Goal: Task Accomplishment & Management: Use online tool/utility

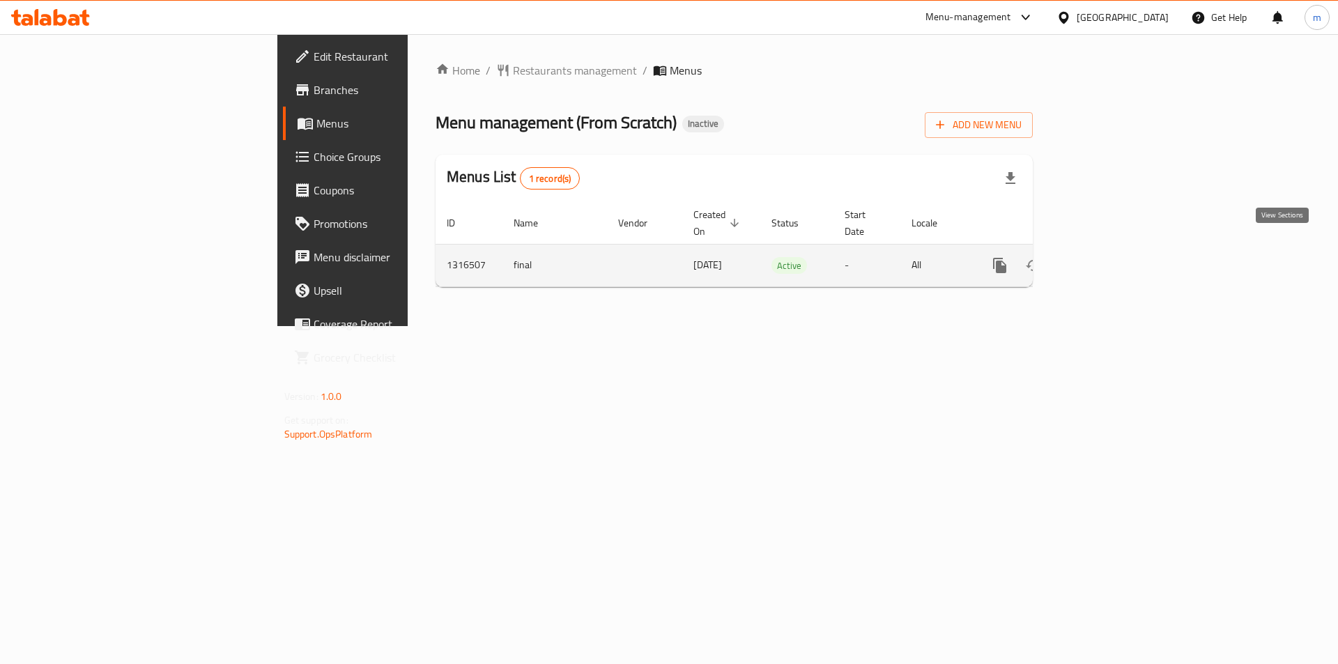
click at [1117, 261] on link "enhanced table" at bounding box center [1100, 265] width 33 height 33
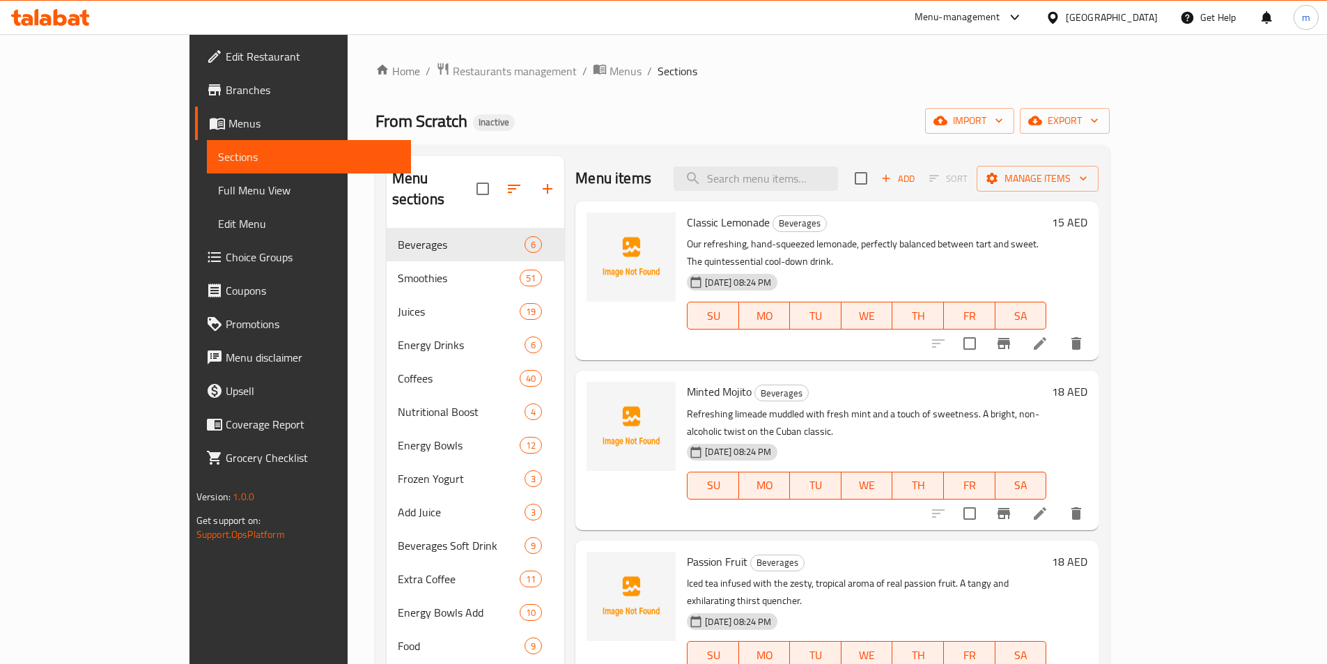
click at [1110, 141] on div "Home / Restaurants management / Menus / Sections From Scratch Inactive import e…" at bounding box center [743, 446] width 734 height 769
click at [1110, 130] on button "export" at bounding box center [1065, 121] width 90 height 26
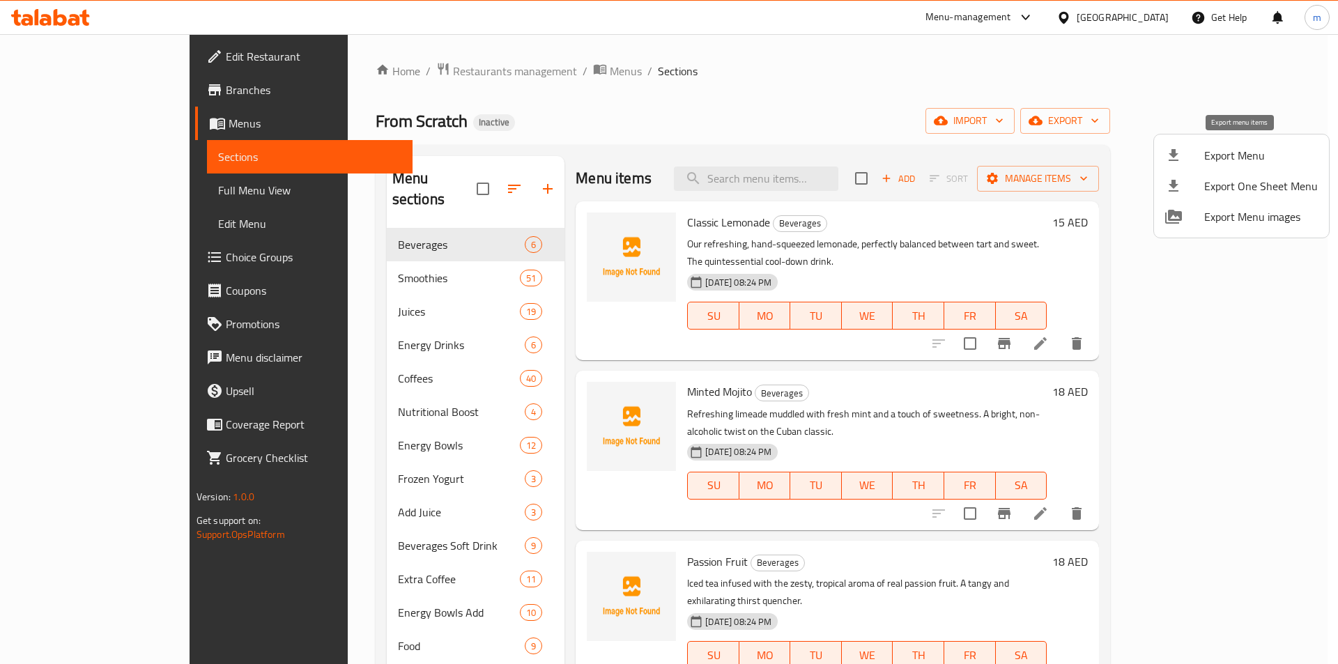
click at [1248, 153] on span "Export Menu" at bounding box center [1261, 155] width 114 height 17
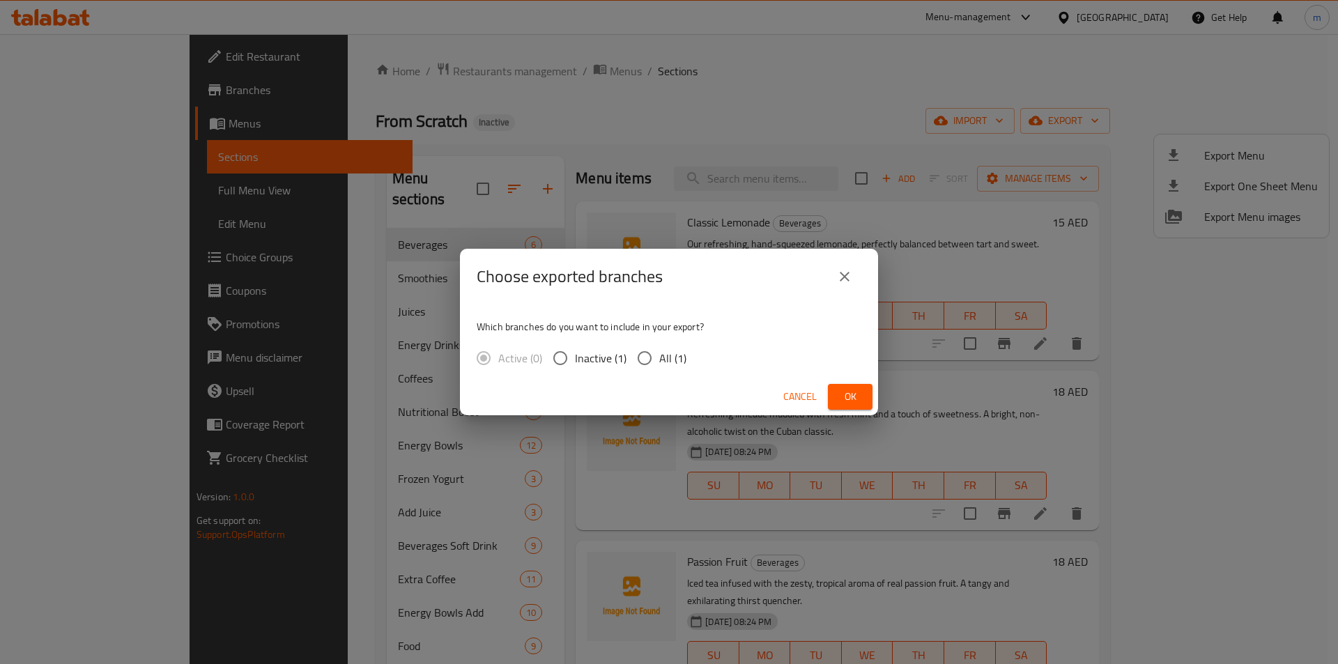
click at [649, 354] on input "All (1)" at bounding box center [644, 358] width 29 height 29
radio input "true"
click at [858, 400] on span "Ok" at bounding box center [850, 396] width 22 height 17
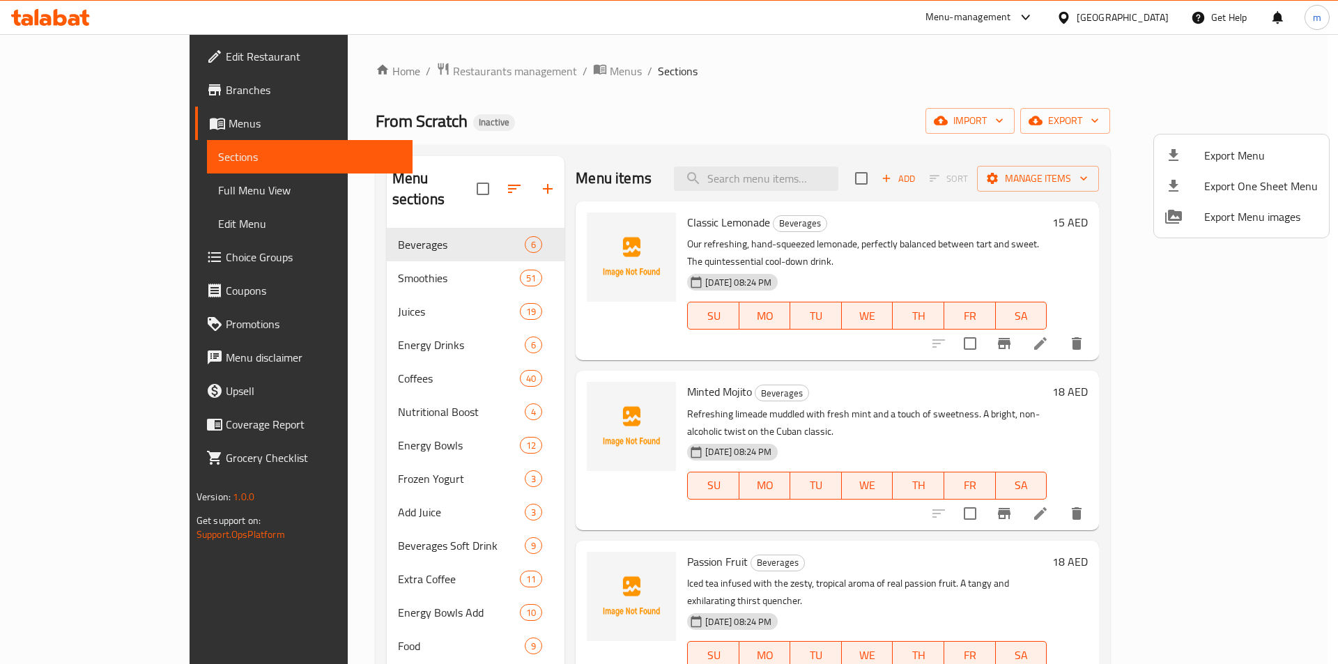
click at [843, 164] on div at bounding box center [669, 332] width 1338 height 664
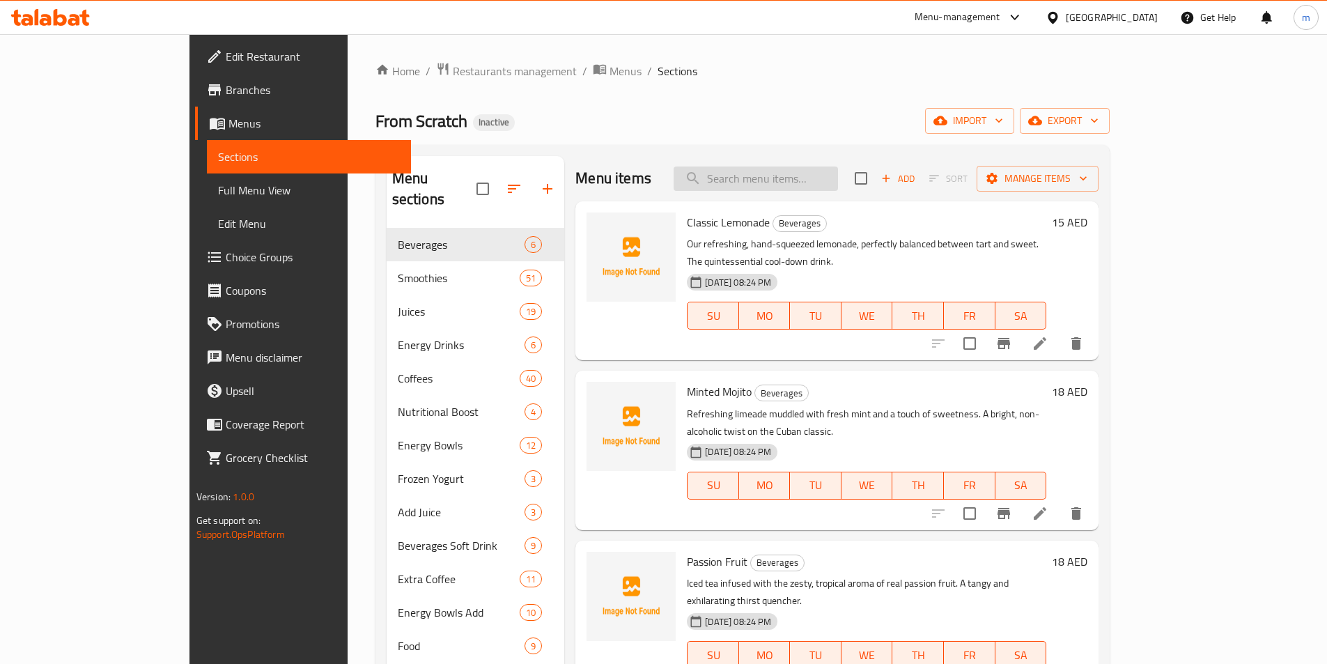
click at [838, 174] on input "search" at bounding box center [756, 179] width 164 height 24
paste input "Hot Caramocha"
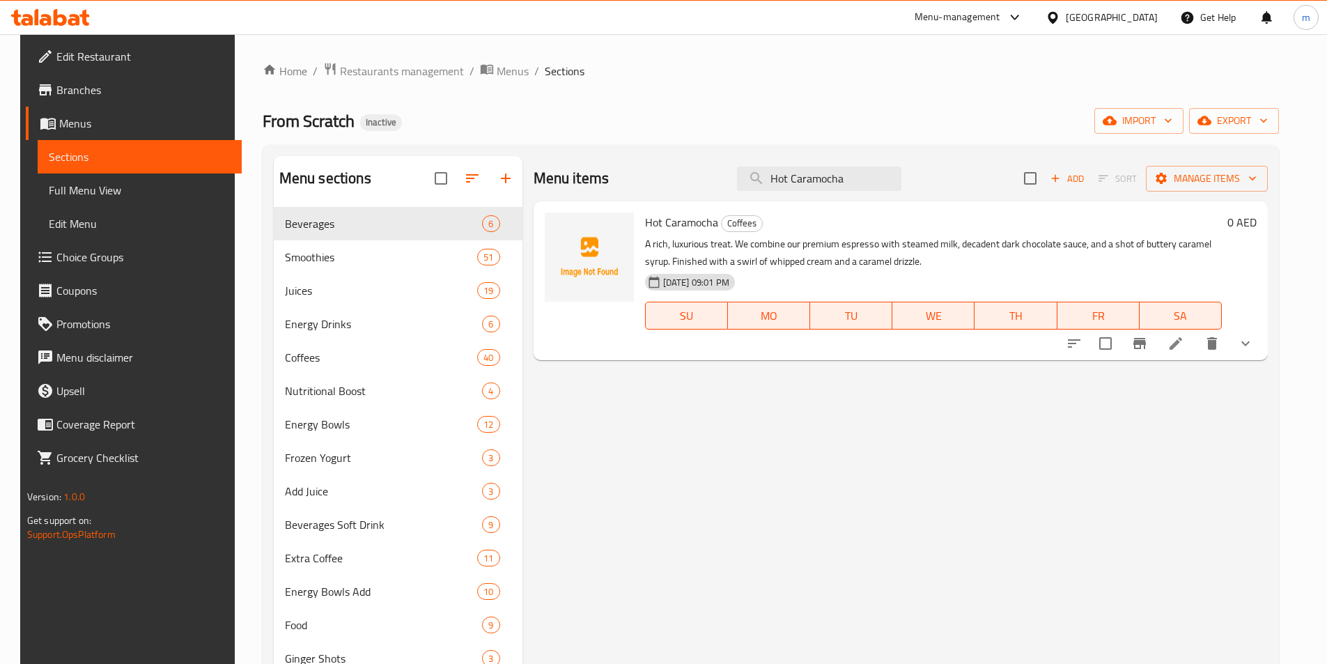
type input "Hot Caramocha"
click at [1185, 341] on icon at bounding box center [1176, 343] width 17 height 17
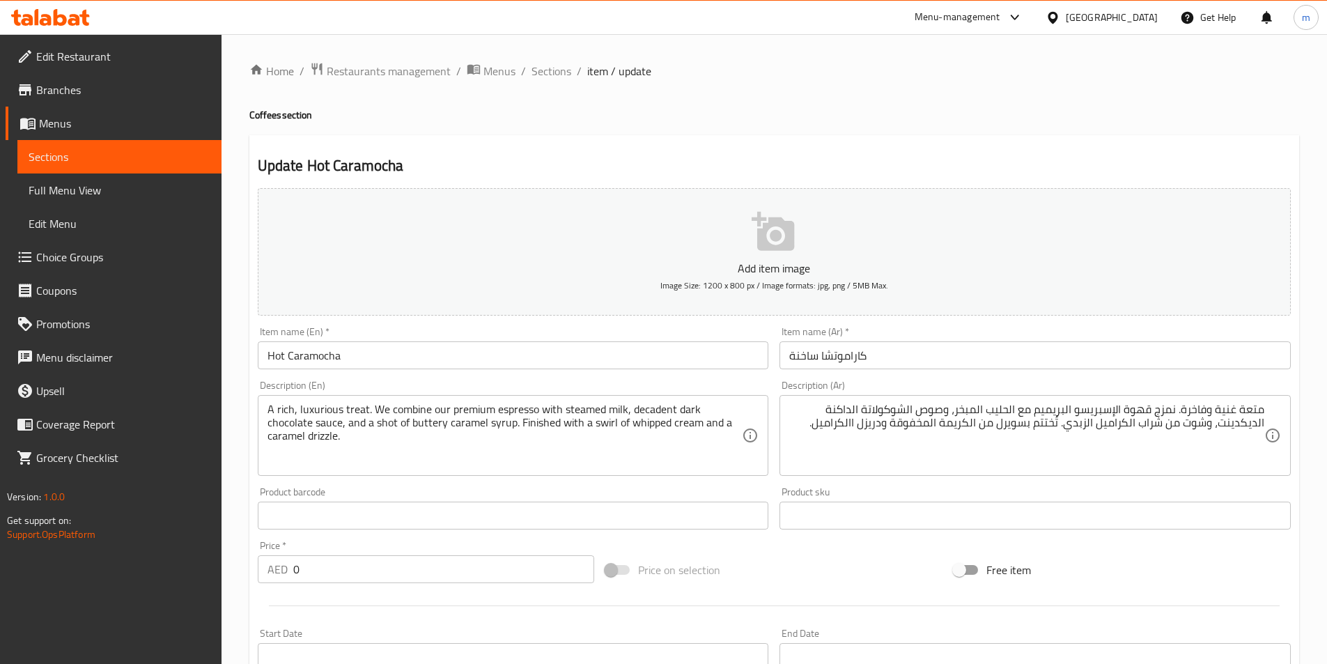
click at [693, 454] on textarea "A rich, luxurious treat. We combine our premium espresso with steamed milk, dec…" at bounding box center [505, 436] width 475 height 66
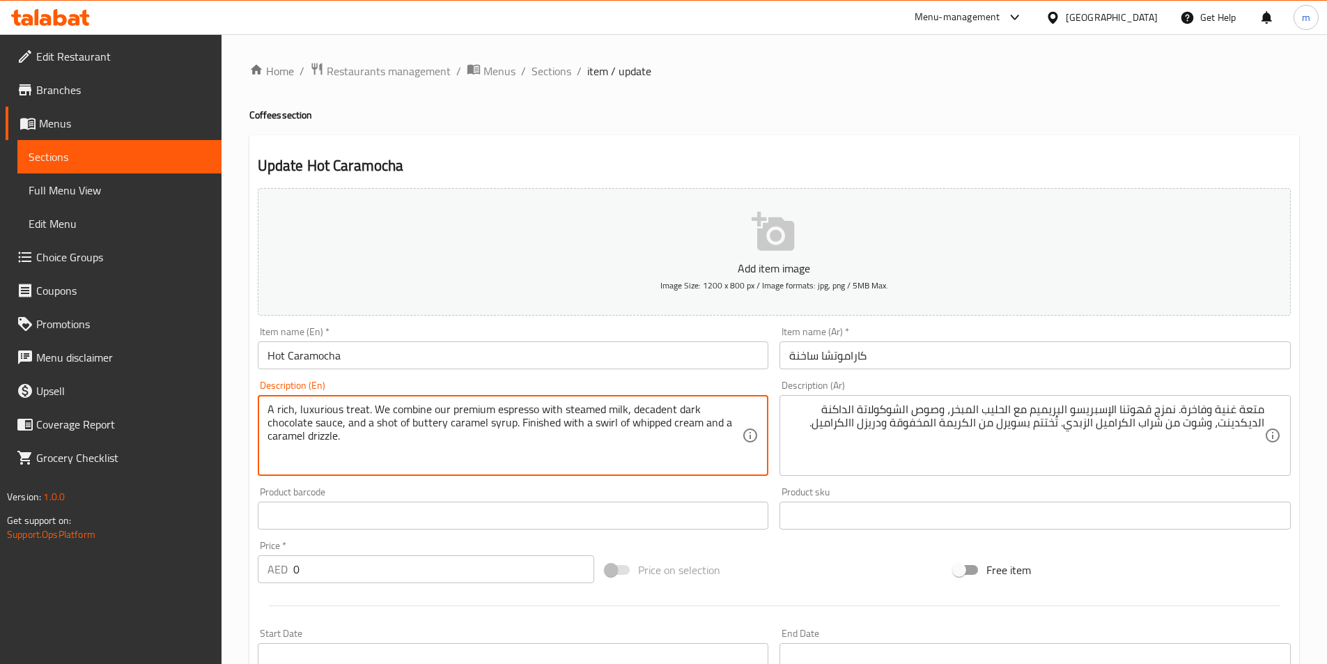
drag, startPoint x: 563, startPoint y: 411, endPoint x: 626, endPoint y: 418, distance: 63.1
drag, startPoint x: 630, startPoint y: 410, endPoint x: 672, endPoint y: 413, distance: 42.6
click at [672, 413] on textarea "A rich, luxurious treat. We combine our premium espresso with steamed milk, dec…" at bounding box center [505, 436] width 475 height 66
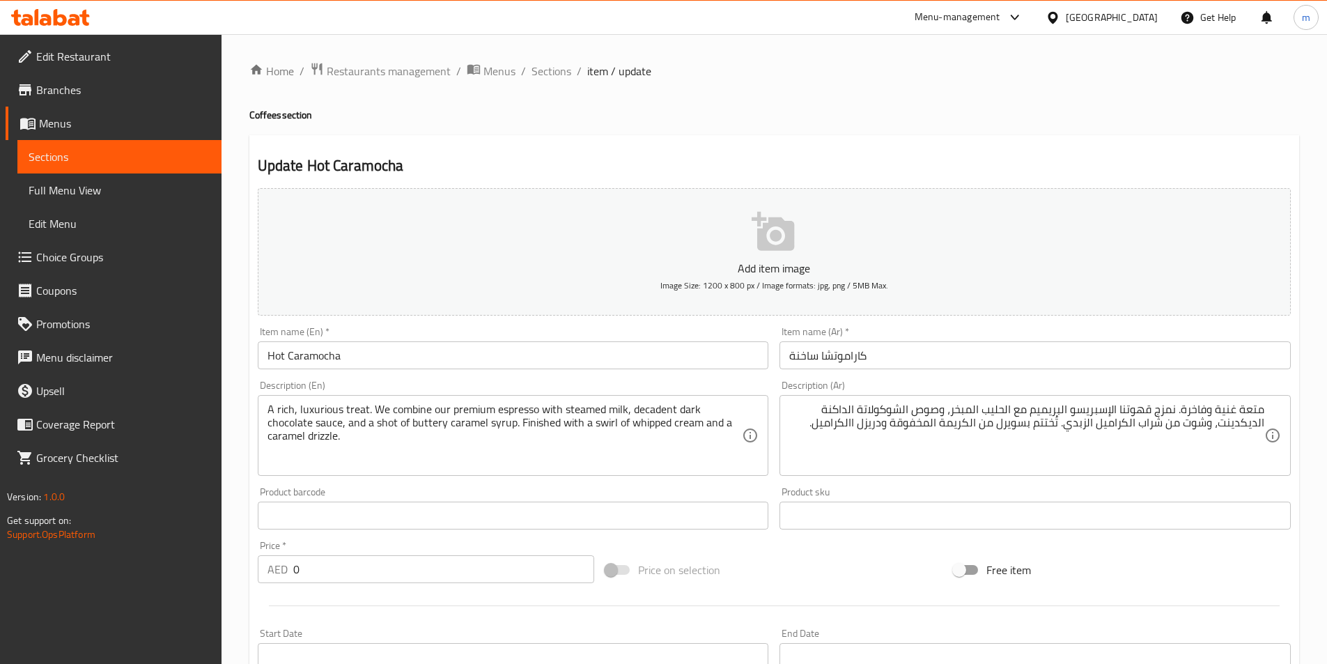
click at [474, 458] on textarea "A rich, luxurious treat. We combine our premium espresso with steamed milk, dec…" at bounding box center [505, 436] width 475 height 66
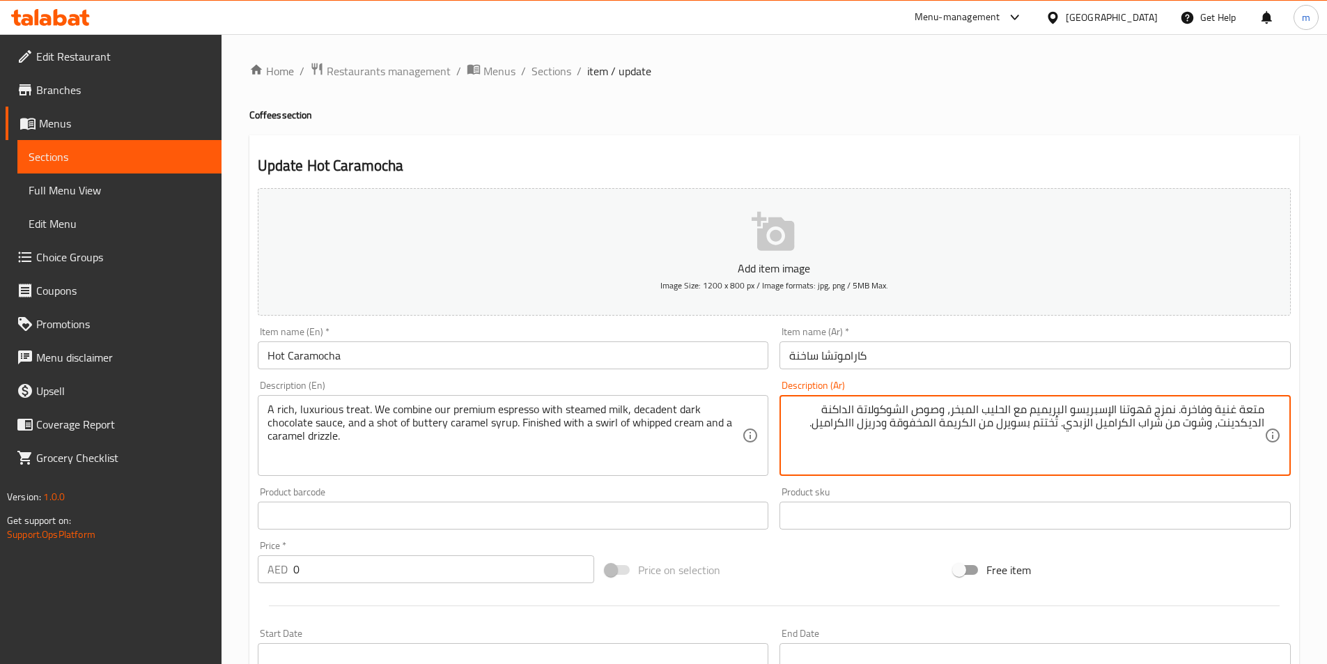
click at [1141, 407] on textarea "متعة غنية وفاخرة. نمزج قهوتنا الإسبريسو البريميم مع الحليب المبخر، وصوص الشوكول…" at bounding box center [1027, 436] width 475 height 66
click at [1134, 407] on textarea "متعة غنية وفاخرة. نمزج قهوتنا الإسبريسو البريميم مع الحليب المبخر، وصوص الشوكول…" at bounding box center [1027, 436] width 475 height 66
drag, startPoint x: 1121, startPoint y: 411, endPoint x: 1151, endPoint y: 415, distance: 30.3
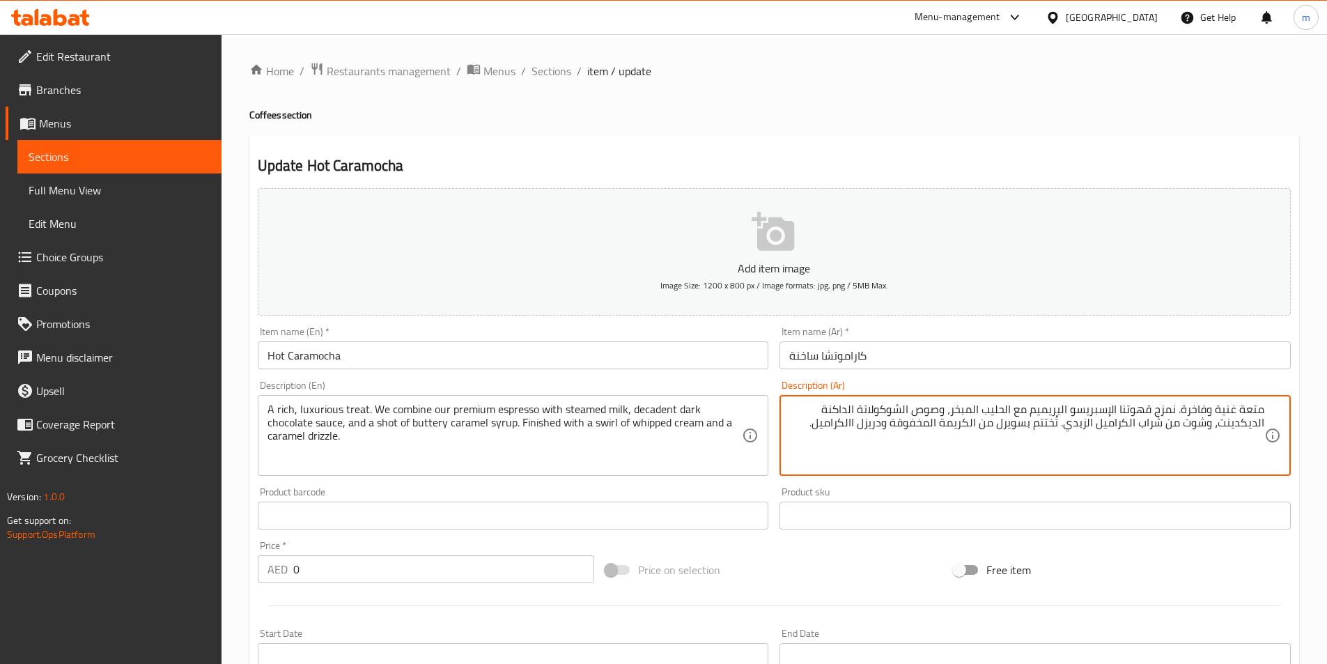
click at [1151, 415] on textarea "متعة غنية وفاخرة. نمزج قهوتنا الإسبريسو البريميم مع الحليب المبخر، وصوص الشوكول…" at bounding box center [1027, 436] width 475 height 66
click at [1099, 414] on textarea "متعة غنية وفاخرة. نمزج الإسبريسو البريميم مع الحليب المبخر، وصوص الشوكولاتة الد…" at bounding box center [1027, 436] width 475 height 66
click at [808, 421] on textarea "متعة غنية وفاخرة. نمزج الإسبريسو البريميم الخاص بنا مع الحليب المبخر، وصوص الشو…" at bounding box center [1027, 436] width 475 height 66
type textarea "متعة غنية وفاخرة. نمزج الإسبريسو البريميم الخاص بنا مع الحليب المبخر، وصوص الشو…"
click at [48, 154] on span "Sections" at bounding box center [120, 156] width 182 height 17
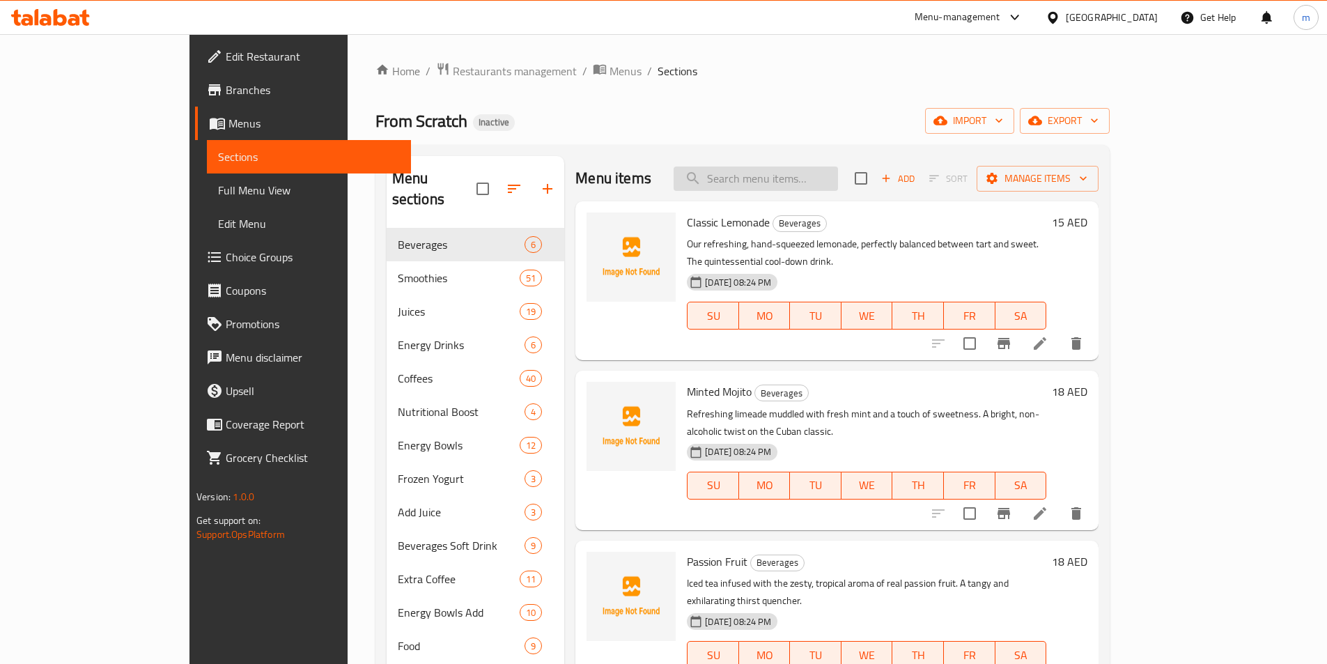
click at [775, 183] on input "search" at bounding box center [756, 179] width 164 height 24
paste input "Ice Caramocha"
type input "Ice Caramocha"
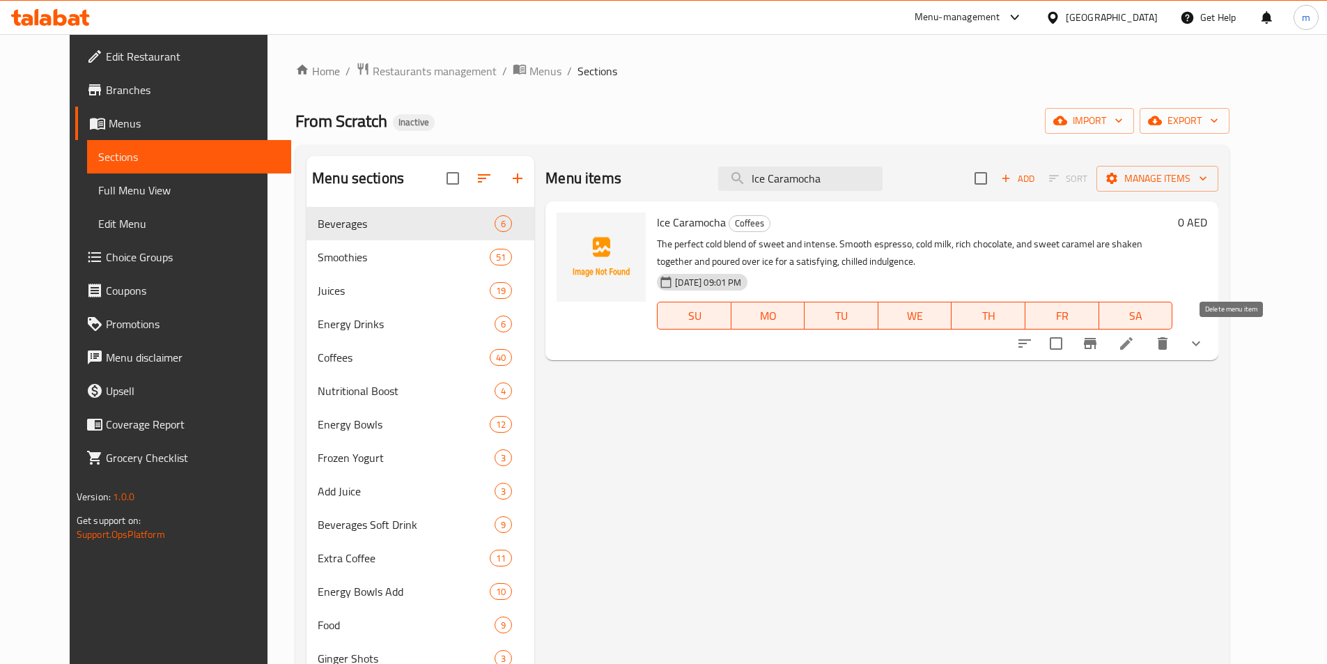
click at [1146, 341] on li at bounding box center [1126, 343] width 39 height 25
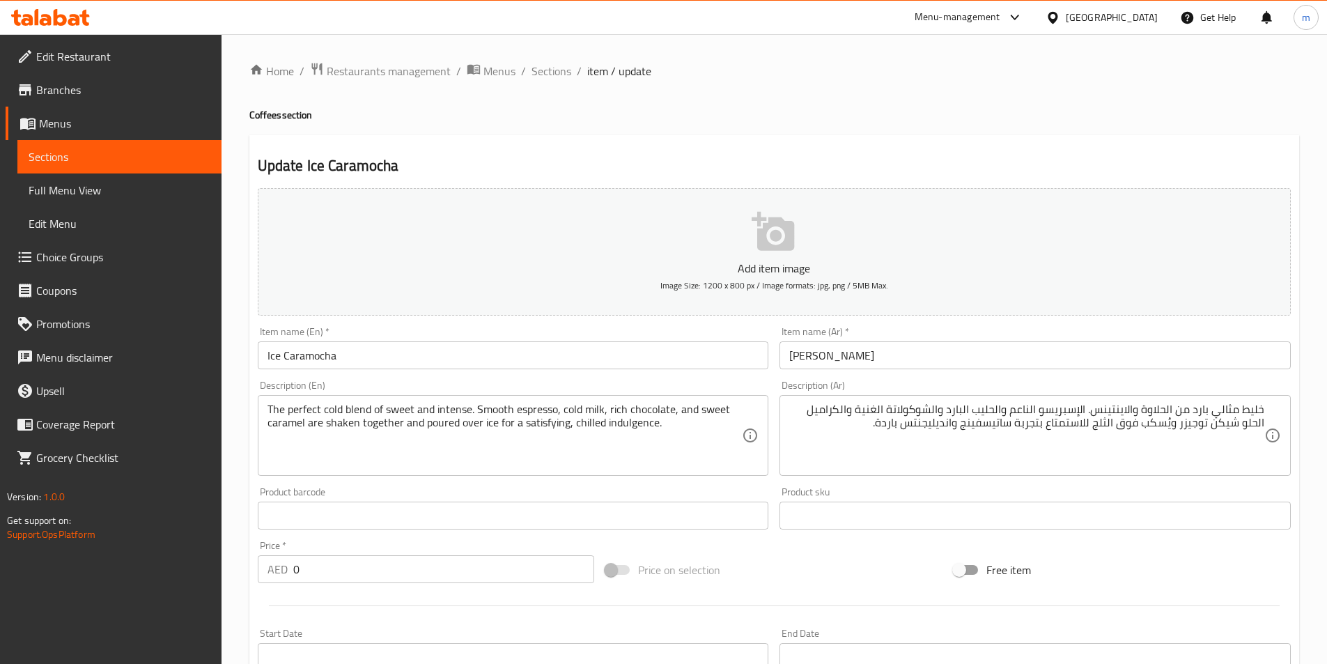
drag, startPoint x: 896, startPoint y: 461, endPoint x: 1082, endPoint y: 470, distance: 186.3
click at [1078, 470] on div "خليط مثالي بارد من الحلاوة والاينتينس. الإسبريسو الناعم والحليب البارد والشوكول…" at bounding box center [1035, 435] width 511 height 81
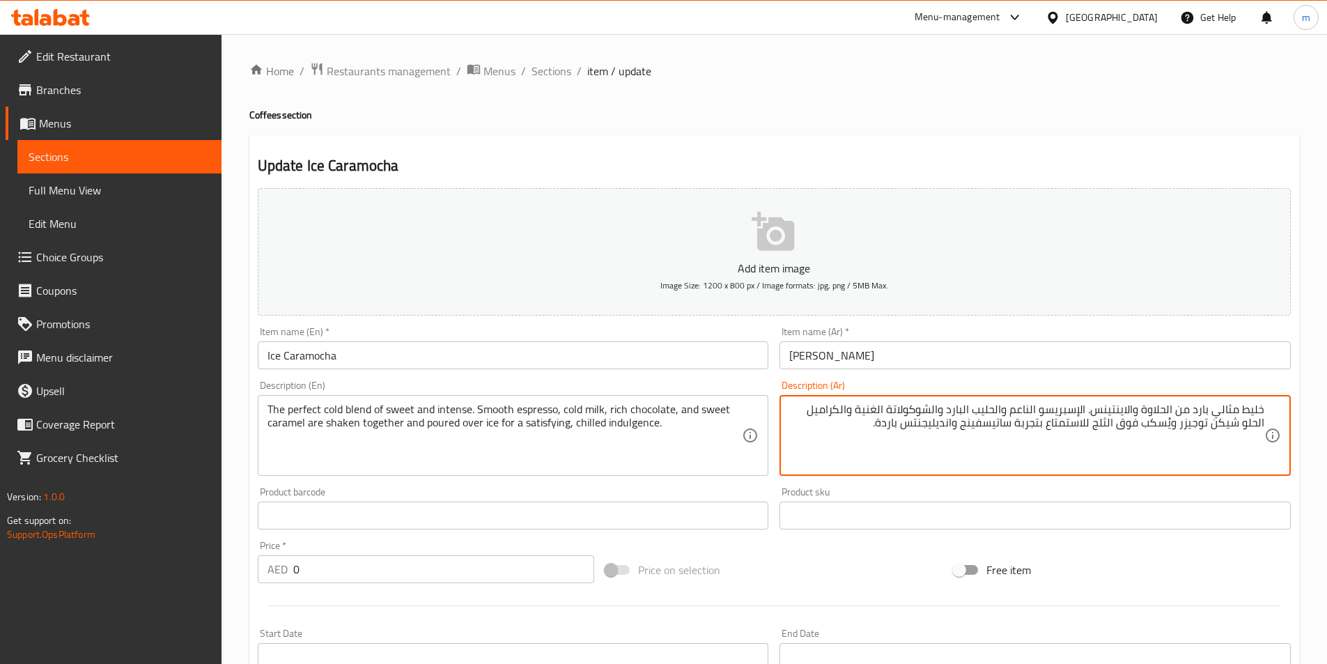
click at [856, 439] on textarea "خليط مثالي بارد من الحلاوة والاينتينس. الإسبريسو الناعم والحليب البارد والشوكول…" at bounding box center [1027, 436] width 475 height 66
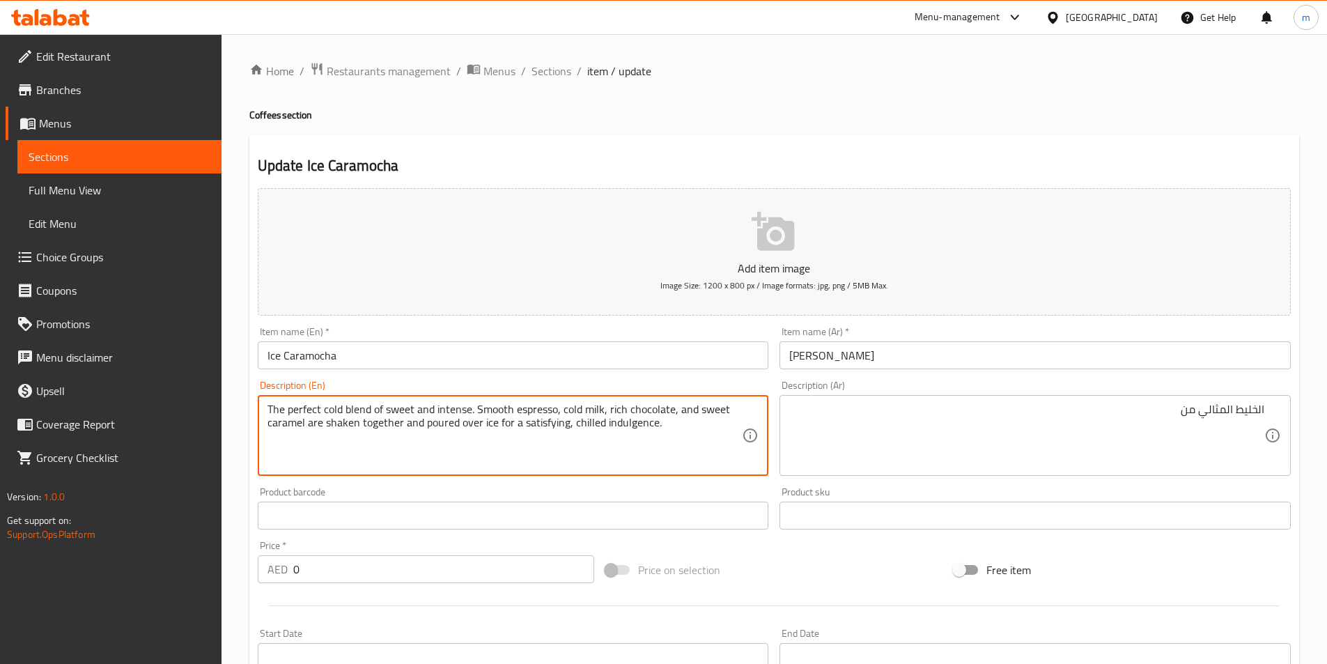
drag, startPoint x: 383, startPoint y: 410, endPoint x: 469, endPoint y: 412, distance: 86.4
drag, startPoint x: 469, startPoint y: 410, endPoint x: 266, endPoint y: 413, distance: 202.8
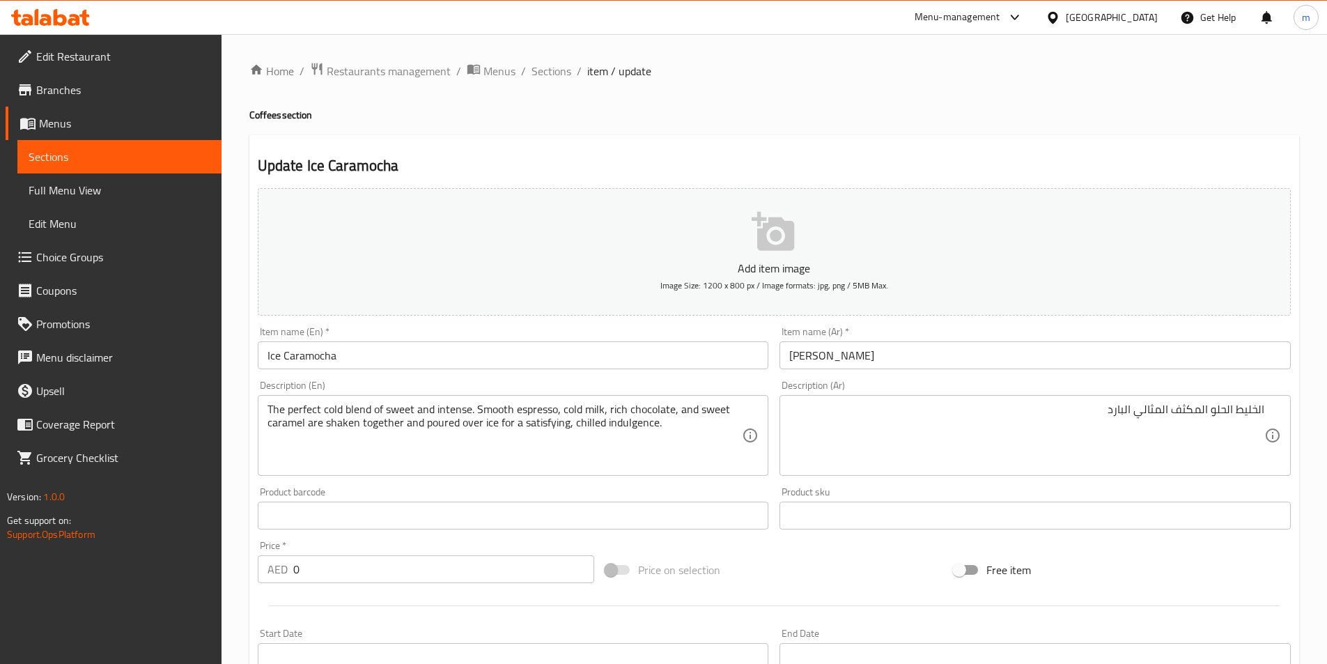
click at [685, 439] on textarea "The perfect cold blend of sweet and intense. Smooth espresso, cold milk, rich c…" at bounding box center [505, 436] width 475 height 66
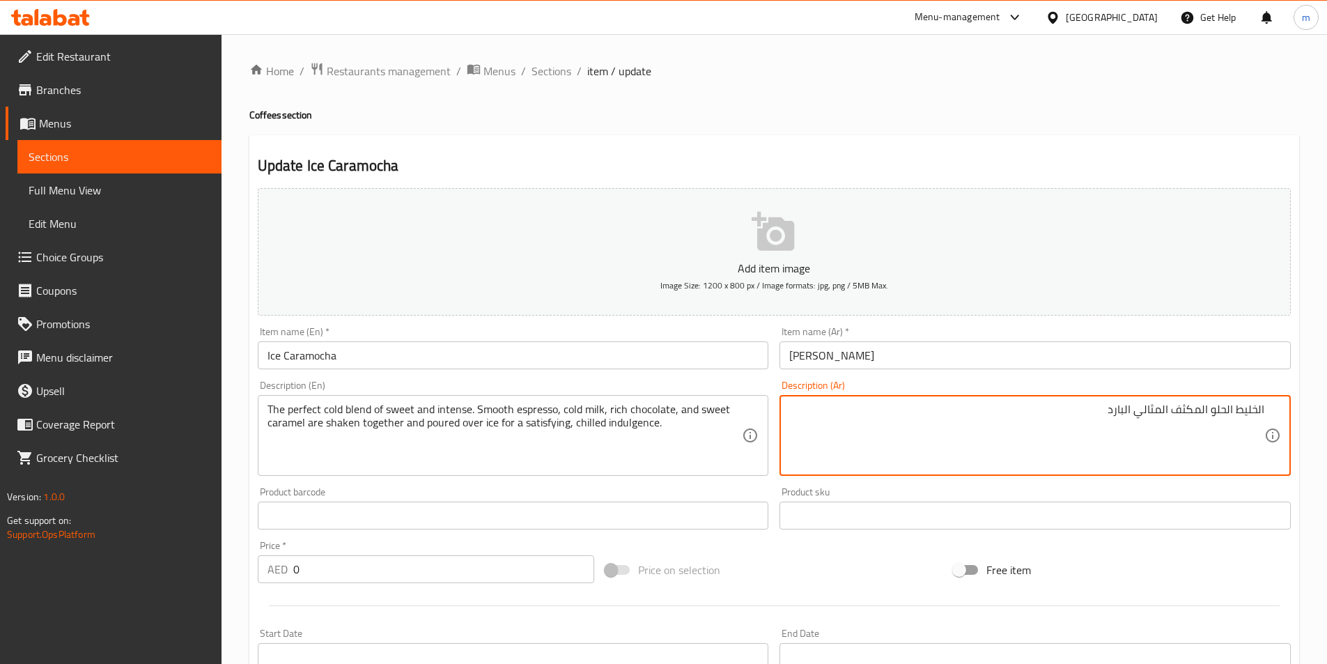
click at [1001, 414] on textarea "الخليط الحلو المكثف المثالي البارد" at bounding box center [1027, 436] width 475 height 66
paste textarea "مزيج مثالي بارد من الحلاوة والقوة. يُمزج الإسبريسو الناعم والحليب البارد والشوك…"
click at [1111, 412] on textarea "مزيج مثالي بارد من الحلاوة والقوة. يُمزج الإسبريسو الناعم والحليب البارد والشوك…" at bounding box center [1027, 436] width 475 height 66
click at [1148, 461] on textarea "مزيج مثالي بارد من الحلاوة والكثافة. يُمزج الإسبريسو الناعم والحليب البارد والش…" at bounding box center [1027, 436] width 475 height 66
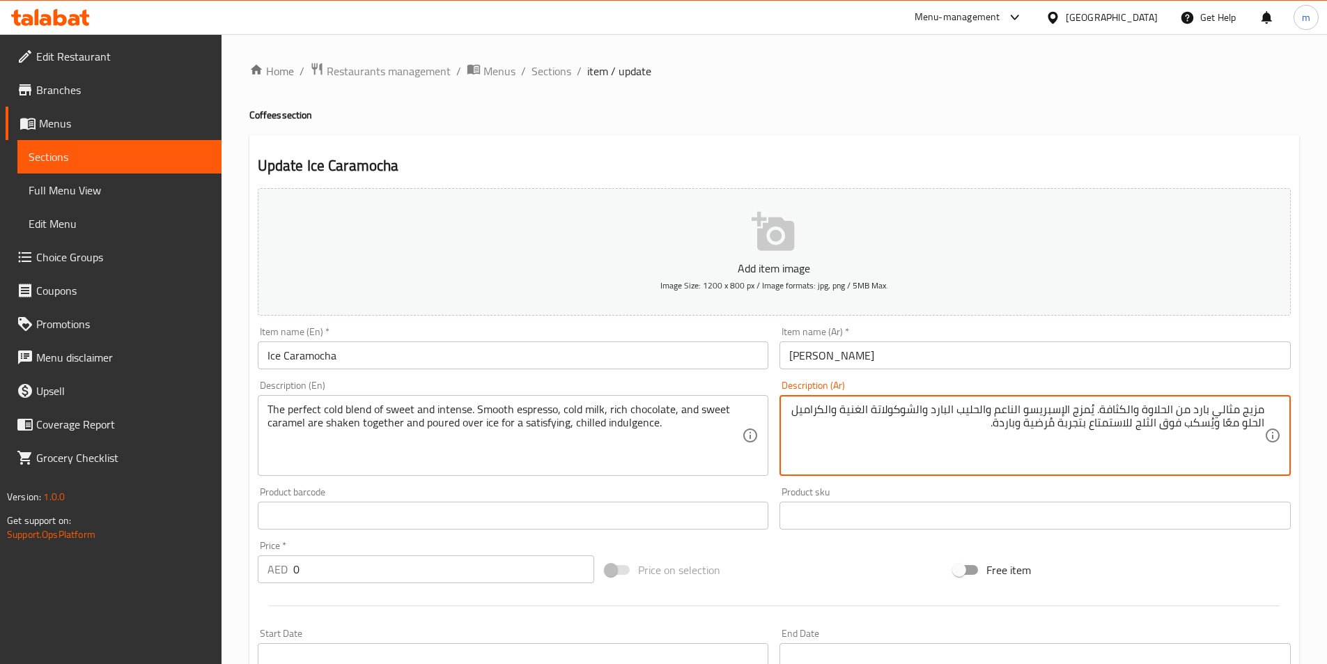
click at [992, 426] on textarea "مزيج مثالي بارد من الحلاوة والكثافة. يُمزج الإسبريسو الناعم والحليب البارد والش…" at bounding box center [1027, 436] width 475 height 66
type textarea "مزيج مثالي بارد من الحلاوة والكثافة. يُمزج الإسبريسو الناعم والحليب البارد والش…"
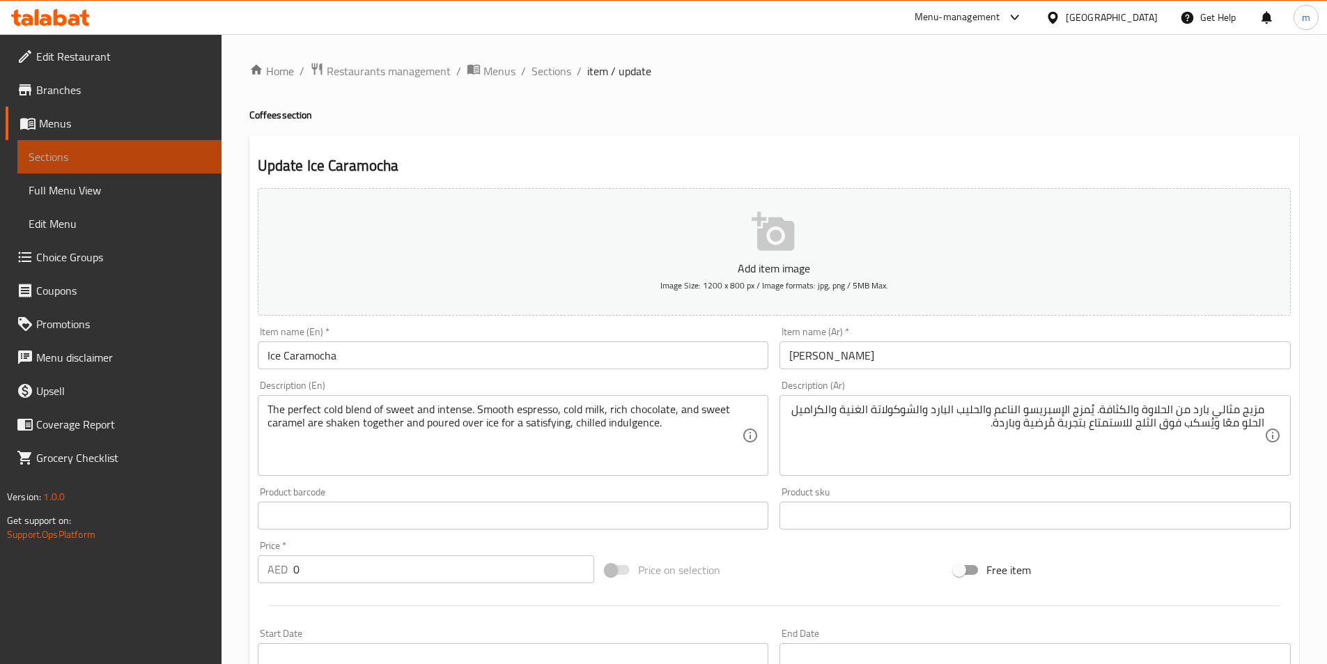
click at [53, 155] on span "Sections" at bounding box center [120, 156] width 182 height 17
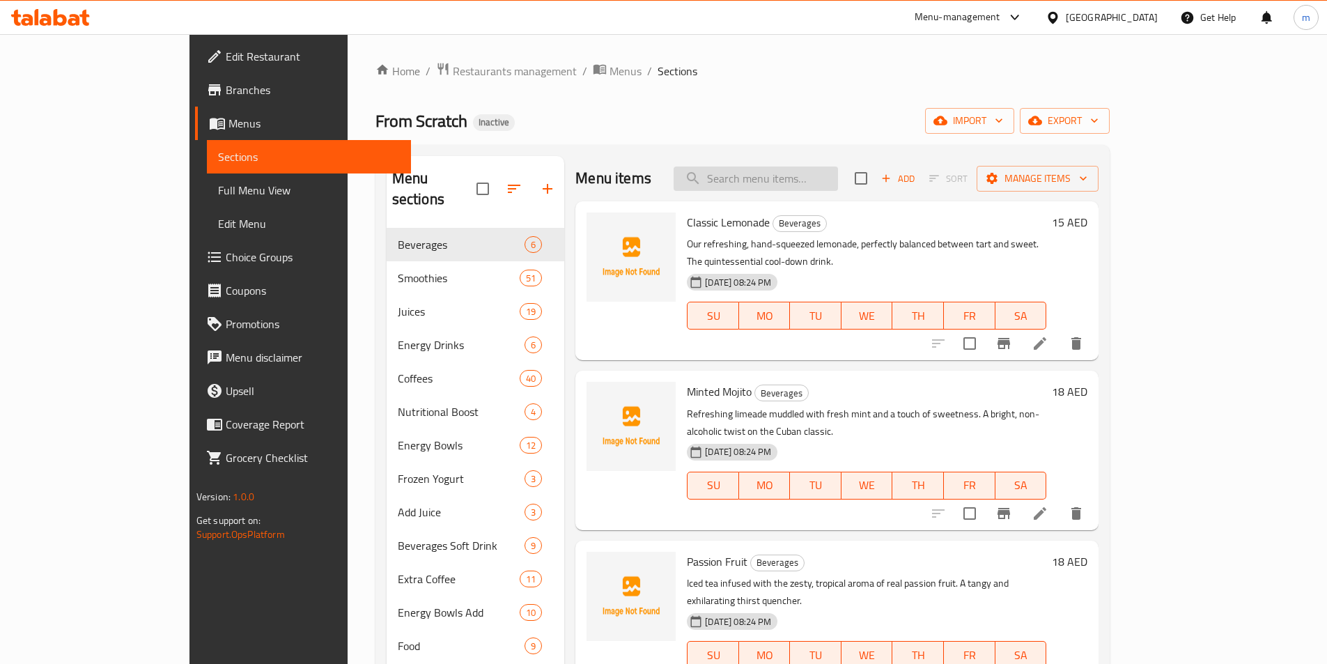
click at [817, 171] on input "search" at bounding box center [756, 179] width 164 height 24
type input "{"
paste input "Ice Coca Mocha"
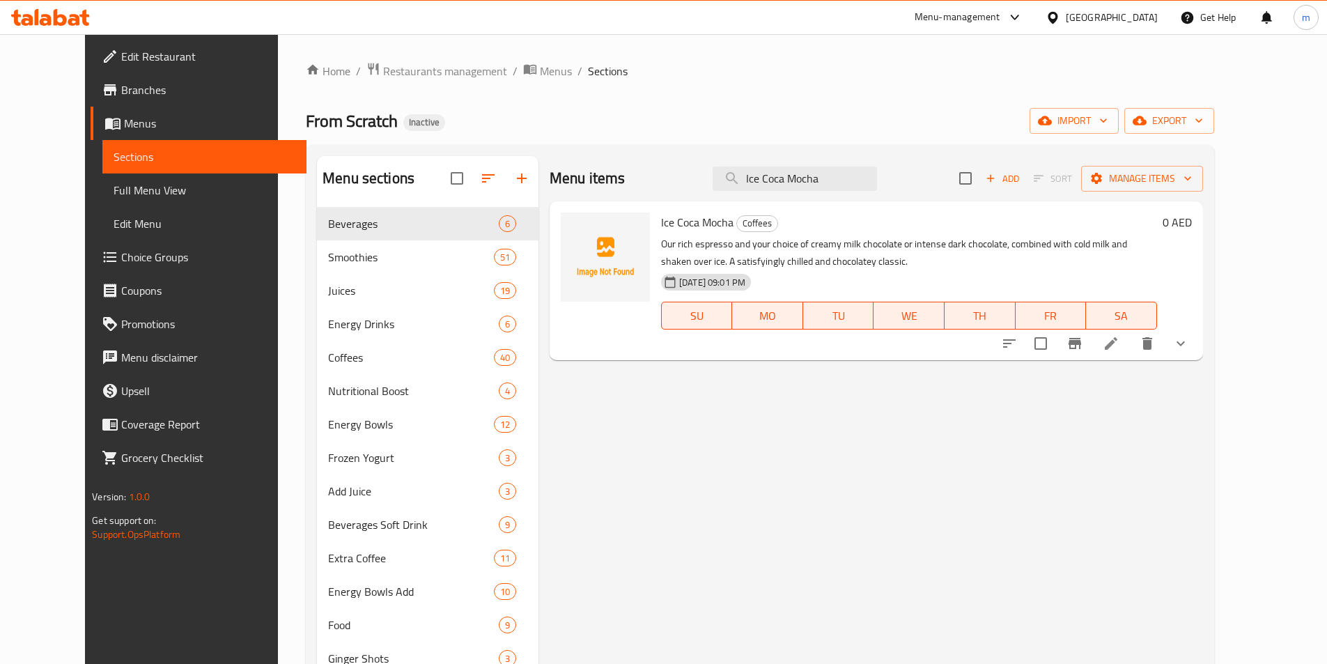
type input "Ice Coca Mocha"
click at [1131, 343] on li at bounding box center [1111, 343] width 39 height 25
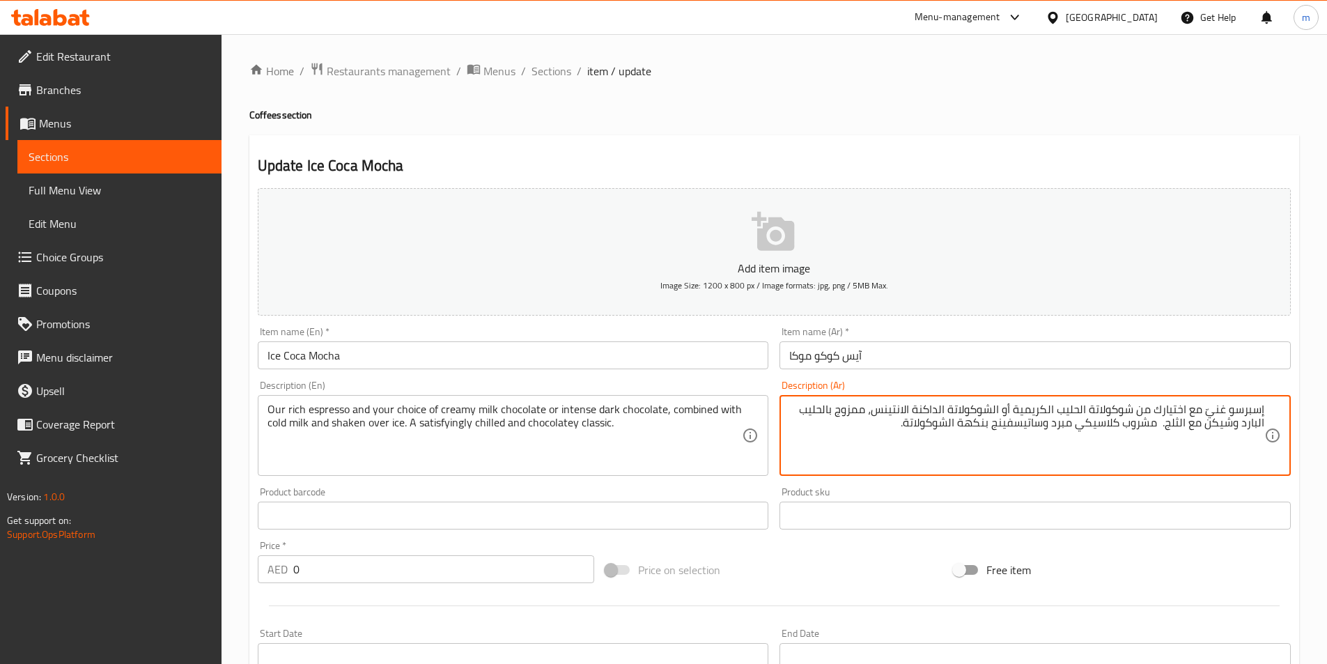
click at [1232, 412] on textarea "إسبرسو غنيّ مع اختيارك من شوكولاتة الحليب الكريمية أو الشوكولاتة الداكنة الانتي…" at bounding box center [1027, 436] width 475 height 66
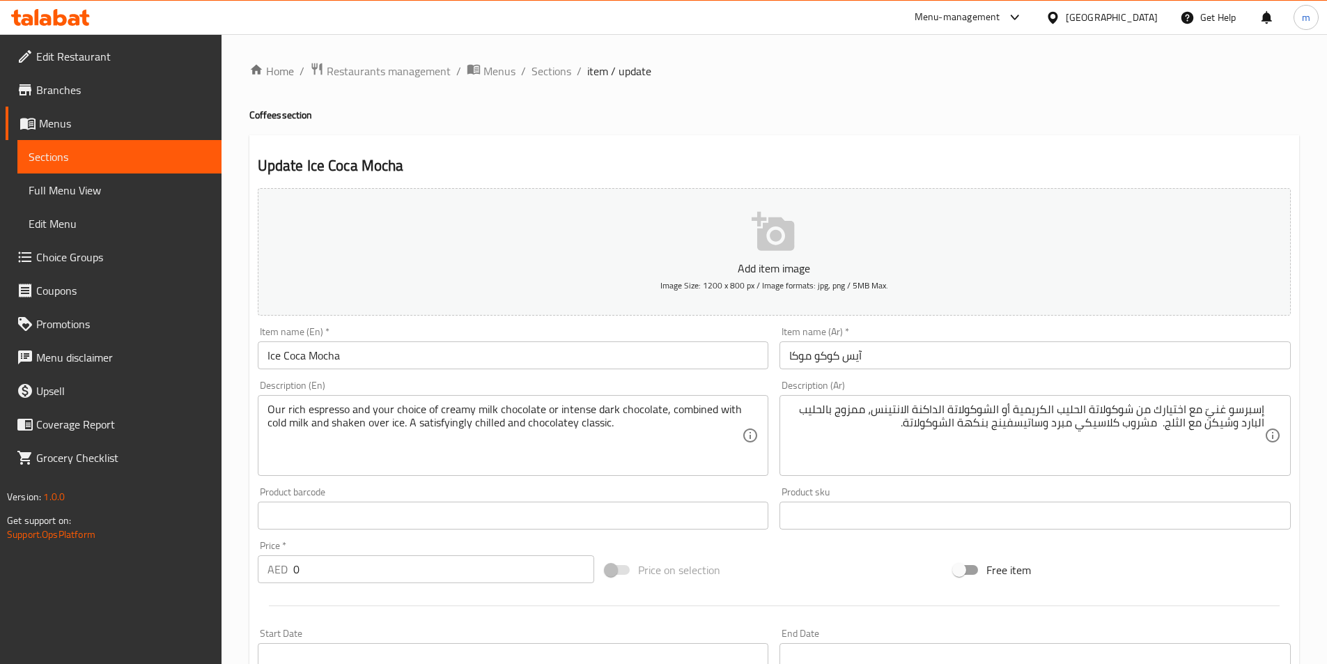
click at [1267, 407] on div "إسبرسو غنيّ مع اختيارك من شوكولاتة الحليب الكريمية أو الشوكولاتة الداكنة الانتي…" at bounding box center [1035, 435] width 511 height 81
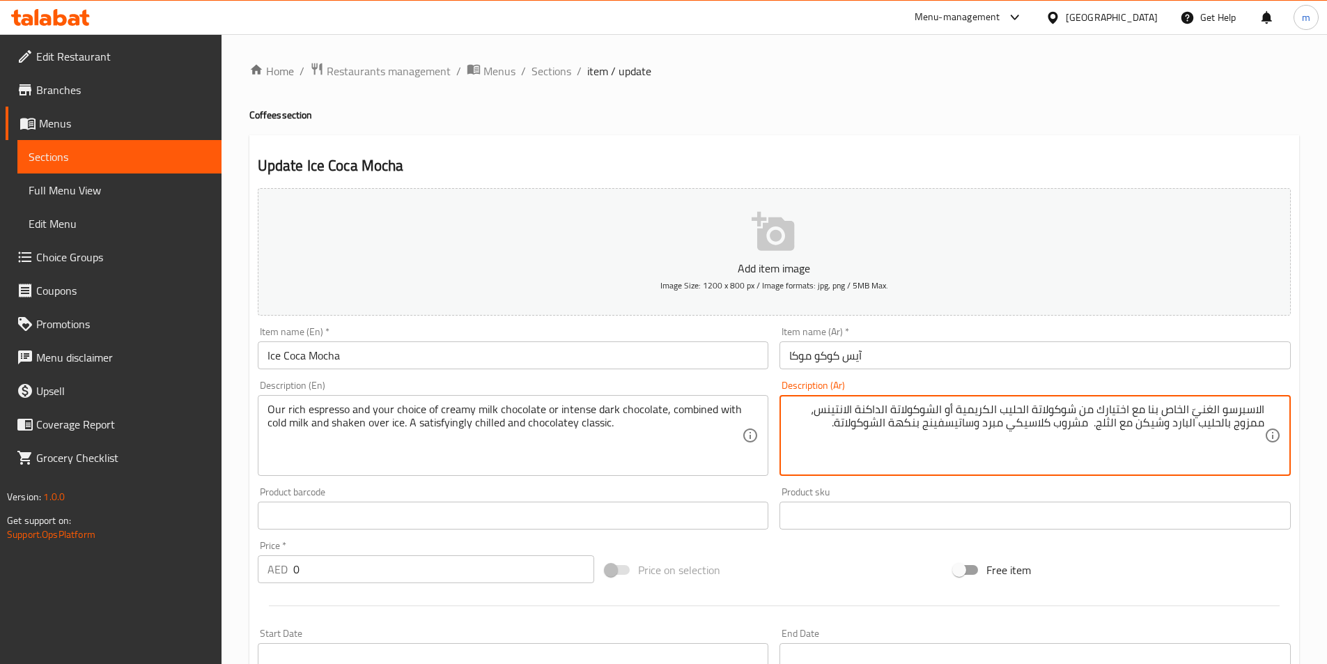
click at [814, 414] on textarea "الاسبرسو الغنيّ الخاص بنا مع اختيارك من شوكولاتة الحليب الكريمية أو الشوكولاتة …" at bounding box center [1027, 436] width 475 height 66
click at [569, 410] on textarea "Our rich espresso and your choice of creamy milk chocolate or intense dark choc…" at bounding box center [505, 436] width 475 height 66
click at [840, 410] on textarea "الاسبرسو الغنيّ الخاص بنا مع اختيارك من شوكولاتة الحليب الكريمية أو الشوكولاتة …" at bounding box center [1027, 436] width 475 height 66
type textarea "الاسبرسو الغنيّ الخاص بنا مع اختيارك من شوكولاتة الحليب الكريمية أو الشوكولاتة …"
paste textarea "إسبرسو غنيّ مع اختيارك من شوكولاتة الحليب الكريمية أو الشوكولاتة الداكنة الغنية…"
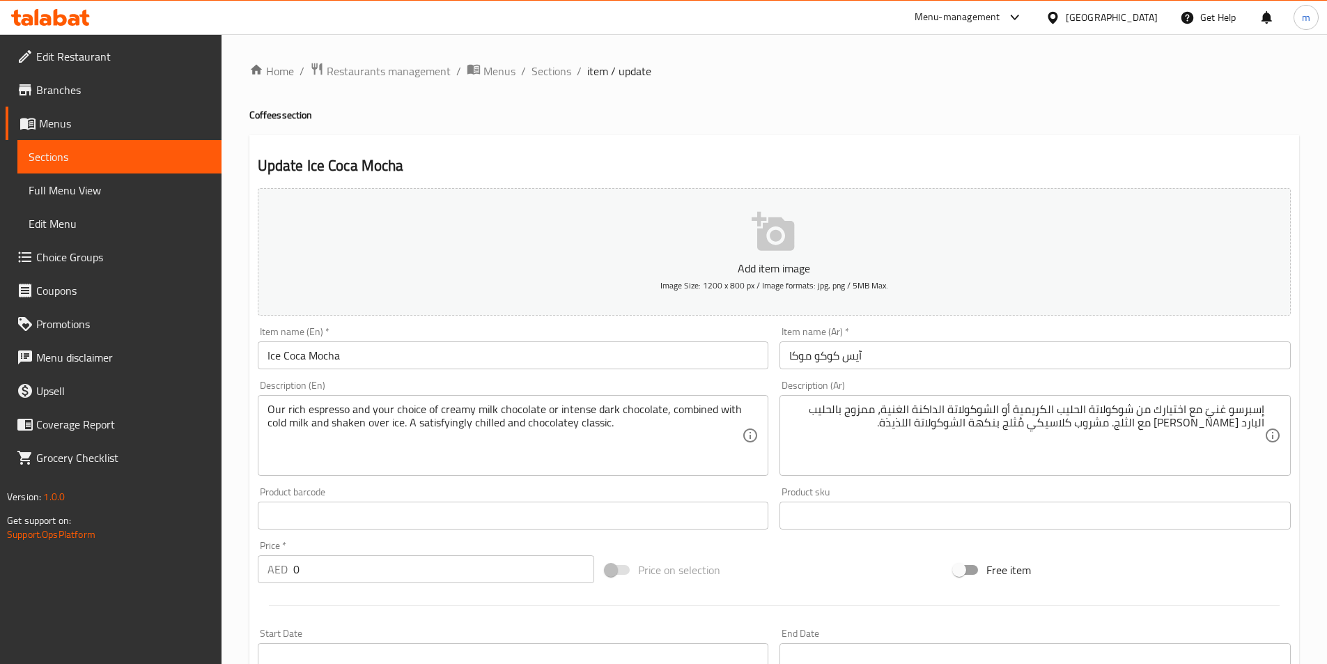
click at [1271, 415] on div "إسبرسو غنيّ مع اختيارك من شوكولاتة الحليب الكريمية أو الشوكولاتة الداكنة الغنية…" at bounding box center [1035, 435] width 511 height 81
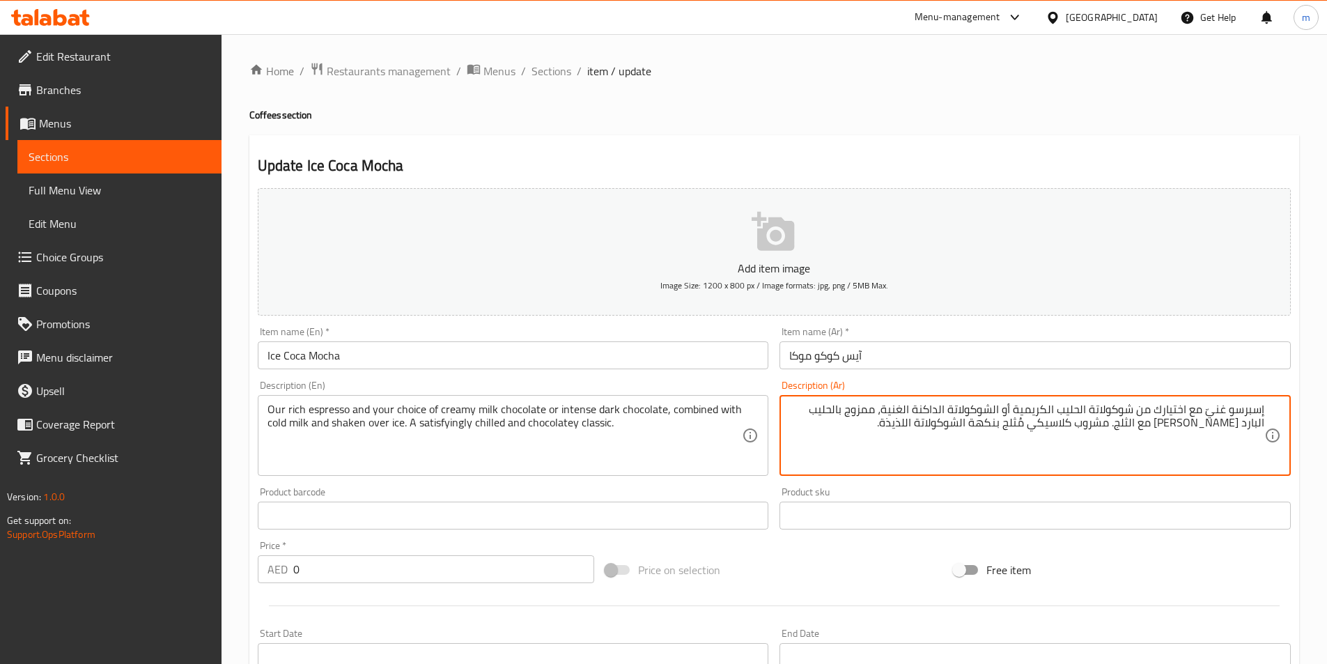
click at [1268, 413] on div "إسبرسو غنيّ مع اختيارك من شوكولاتة الحليب الكريمية أو الشوكولاتة الداكنة الغنية…" at bounding box center [1035, 435] width 511 height 81
click at [1264, 412] on textarea "إسبرسو غنيّ مع اختيارك من شوكولاتة الحليب الكريمية أو الشوكولاتة الداكنة الغنية…" at bounding box center [1027, 436] width 475 height 66
click at [873, 426] on textarea "الإسبرسو الغنيّ الخاص بنا و اختيارك من شوكولاتة الحليب الكريمية أو الشوكولاتة ا…" at bounding box center [1027, 436] width 475 height 66
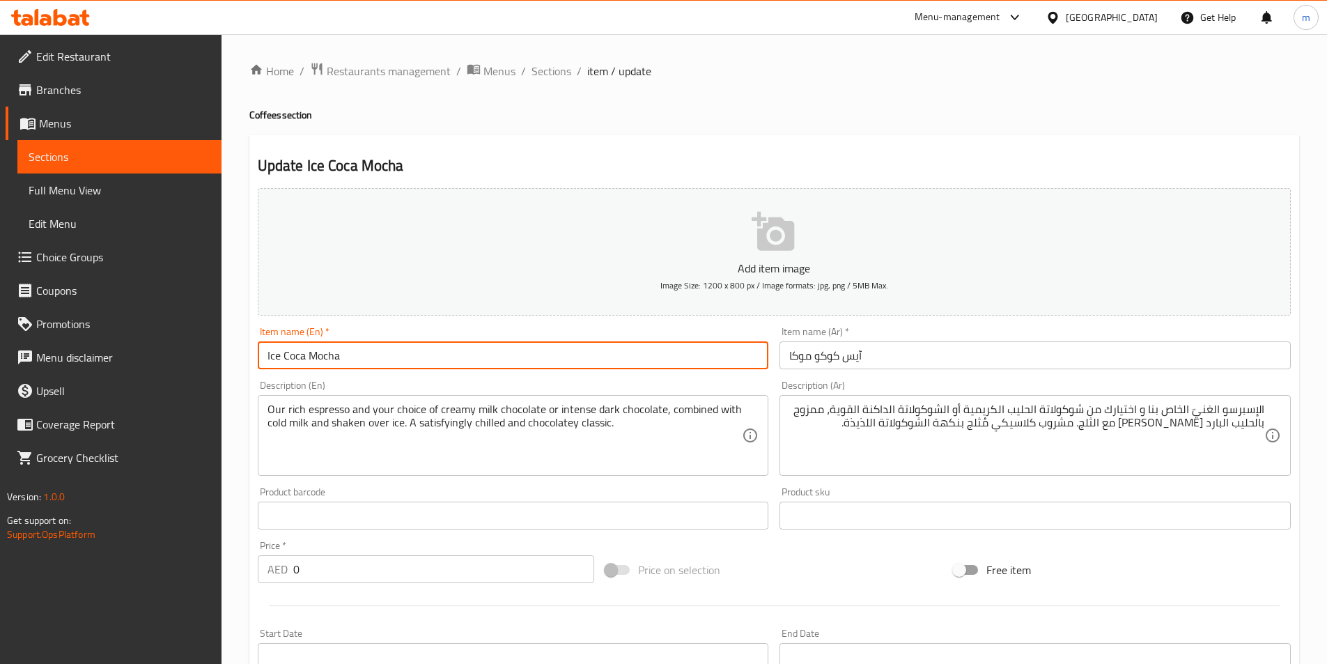
click at [368, 347] on input "Ice Coca Mocha" at bounding box center [513, 355] width 511 height 28
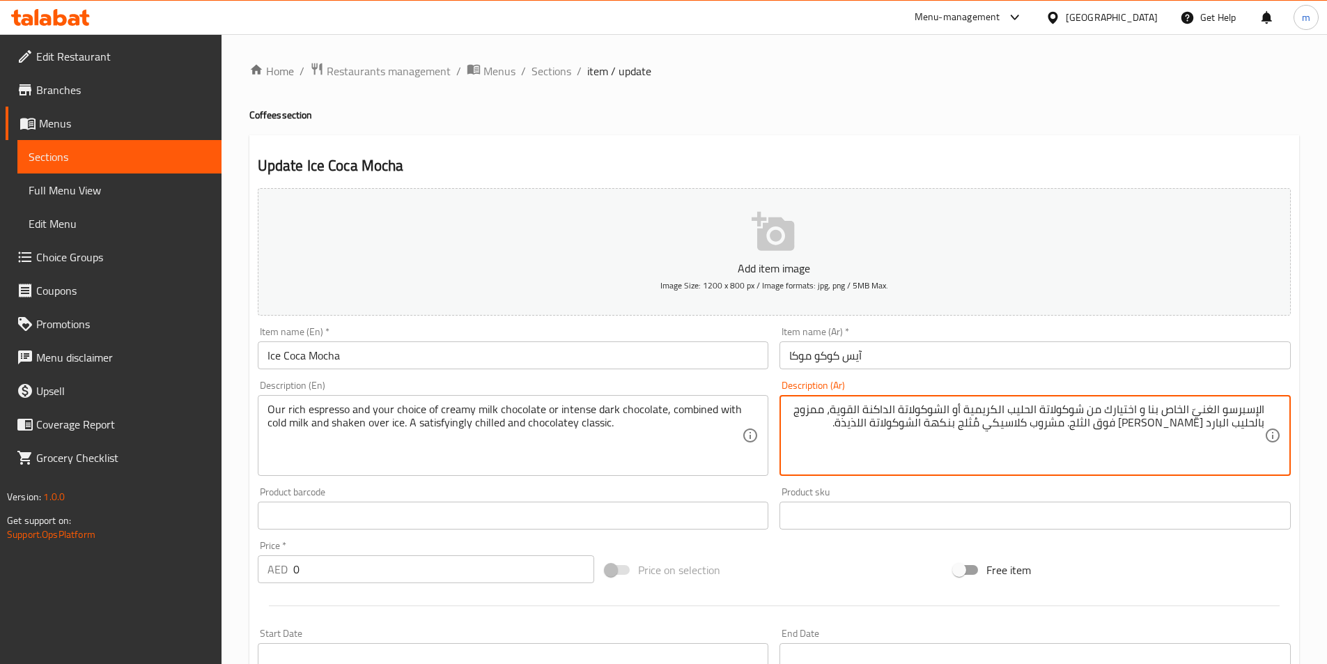
click at [874, 429] on textarea "الإسبرسو الغنيّ الخاص بنا و اختيارك من شوكولاتة الحليب الكريمية أو الشوكولاتة ا…" at bounding box center [1027, 436] width 475 height 66
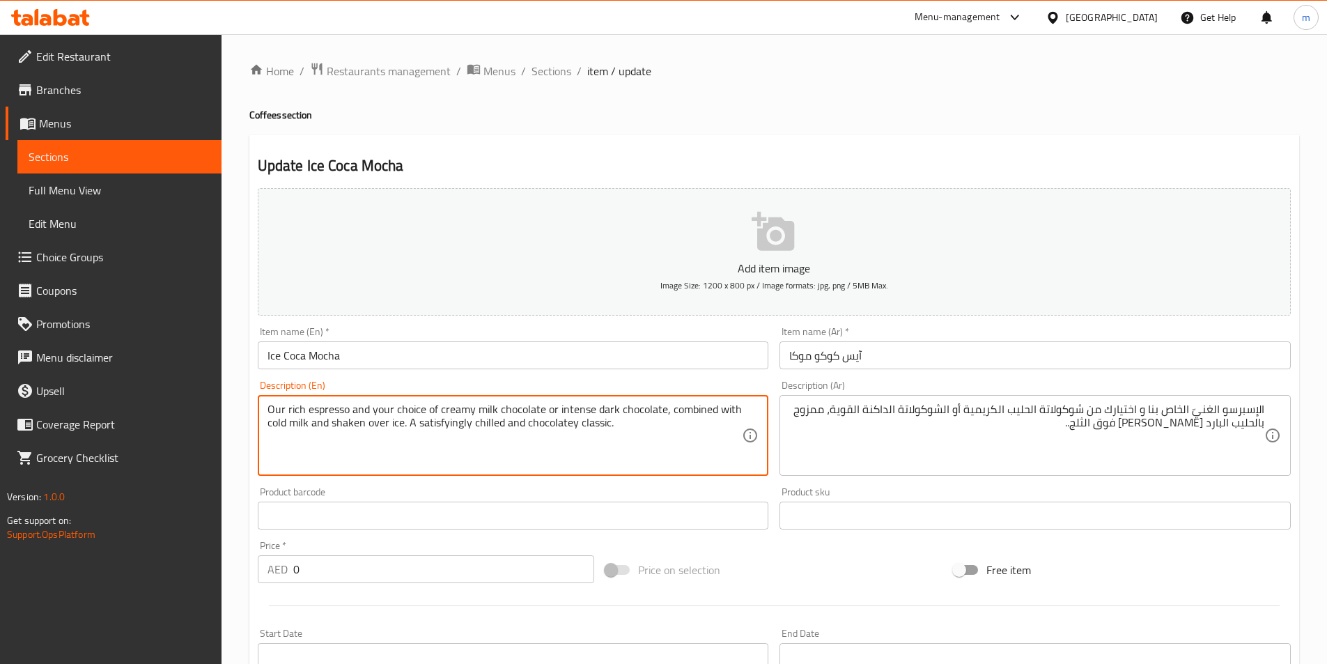
drag, startPoint x: 608, startPoint y: 427, endPoint x: 409, endPoint y: 442, distance: 199.2
drag, startPoint x: 501, startPoint y: 422, endPoint x: 418, endPoint y: 431, distance: 83.4
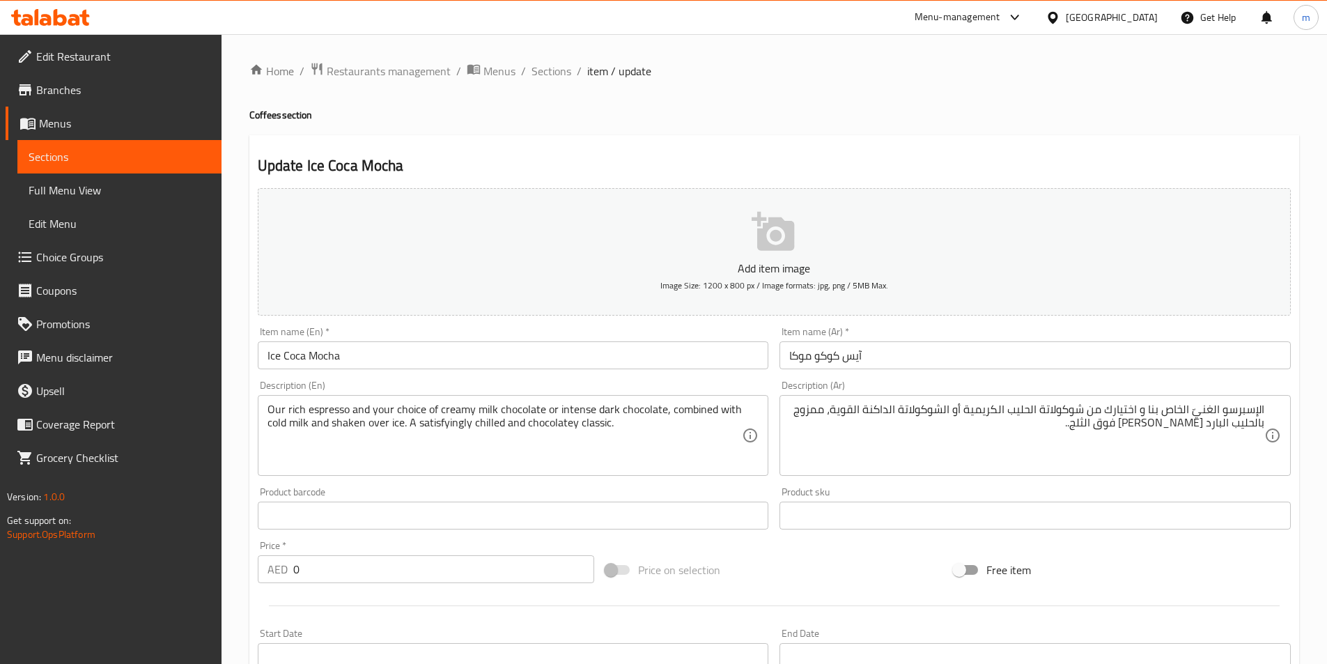
drag, startPoint x: 1109, startPoint y: 426, endPoint x: 1118, endPoint y: 477, distance: 51.6
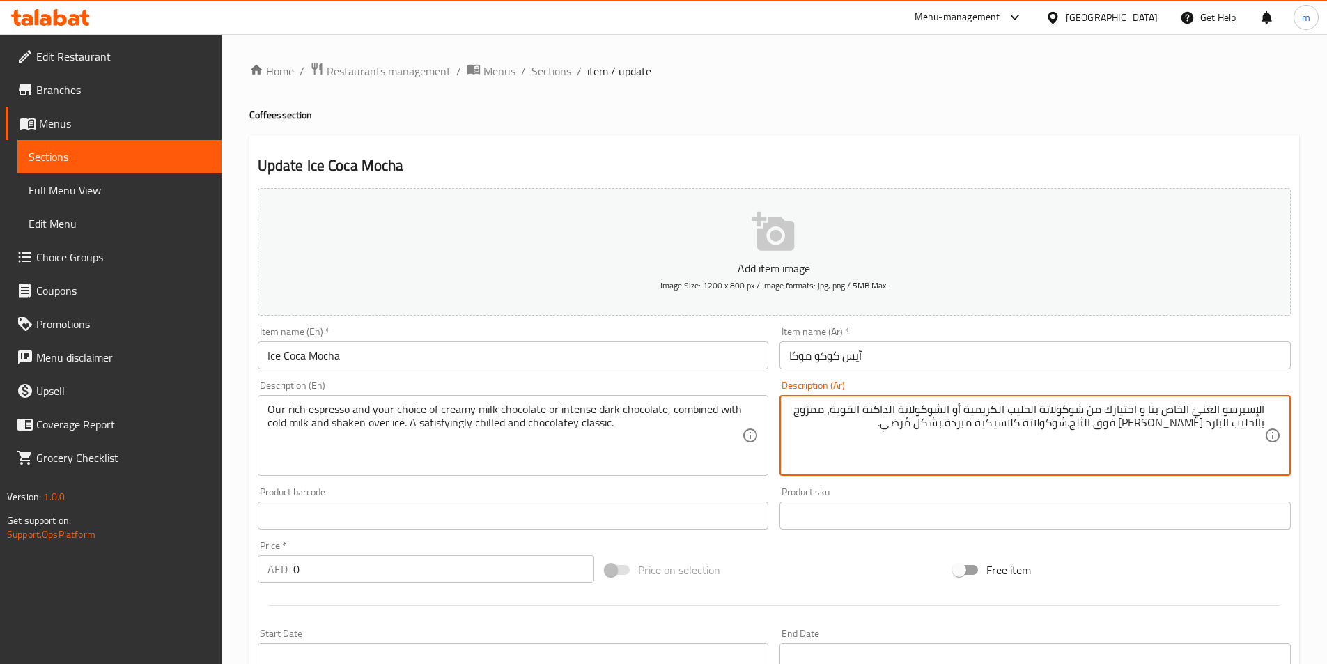
type textarea "الإسبرسو الغنيّ الخاص بنا و اختيارك من شوكولاتة الحليب الكريمية أو الشوكولاتة ا…"
